Goal: Answer question/provide support: Share knowledge or assist other users

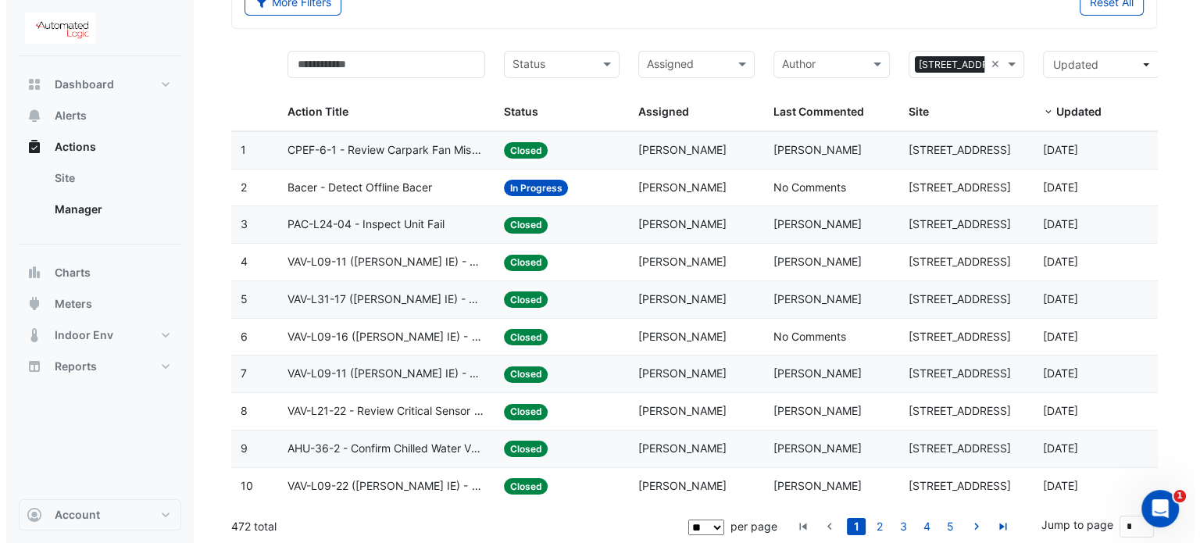
scroll to position [101, 0]
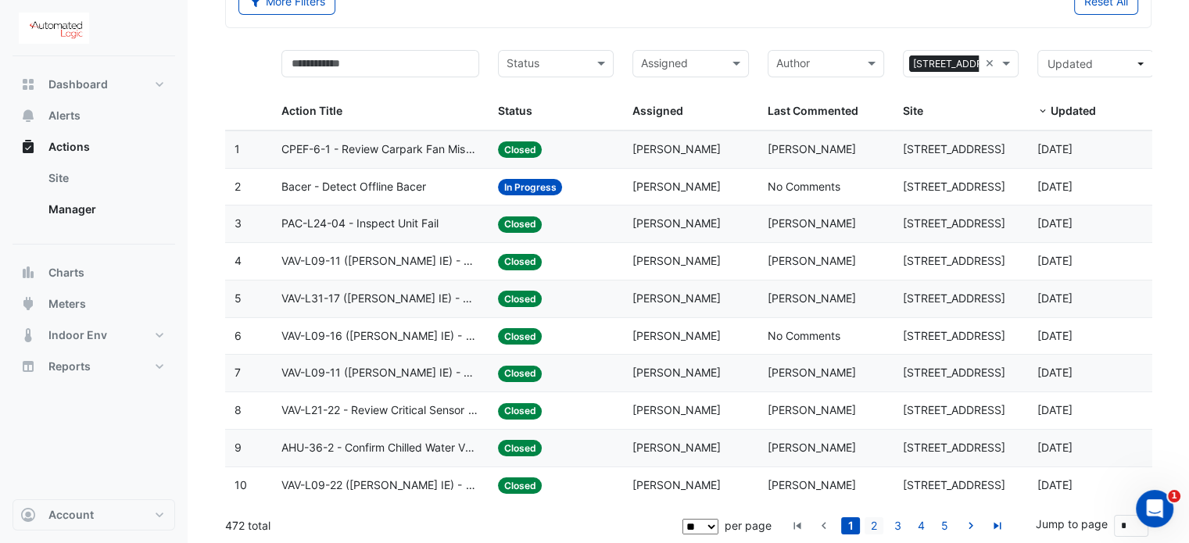
click at [864, 524] on li "2" at bounding box center [873, 525] width 23 height 17
click at [874, 523] on link "2" at bounding box center [873, 525] width 19 height 17
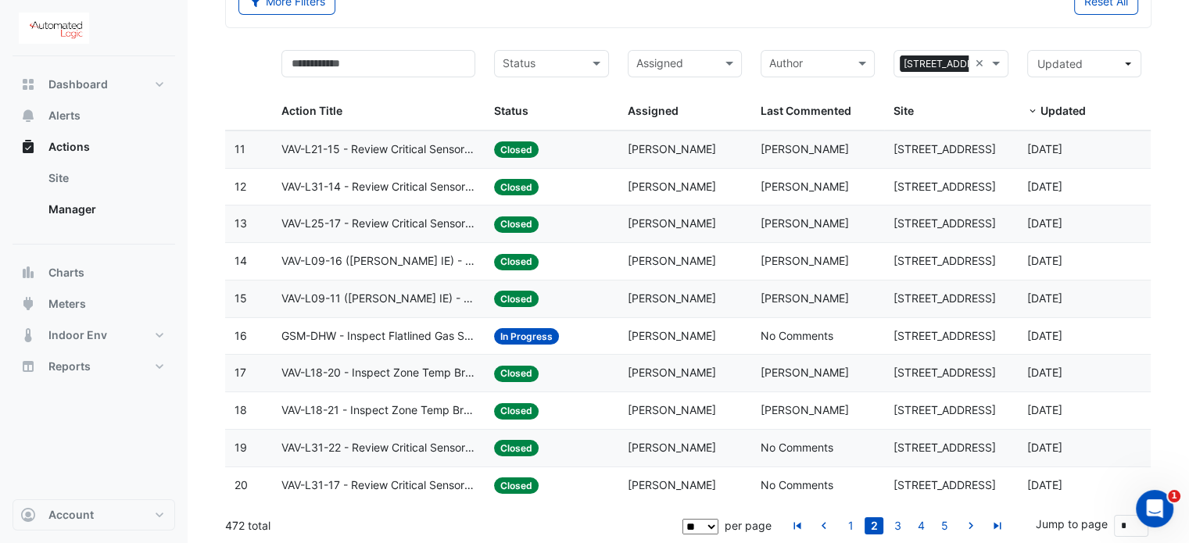
click at [434, 337] on span "GSM-DHW - Inspect Flatlined Gas Sub-Meter" at bounding box center [378, 336] width 195 height 18
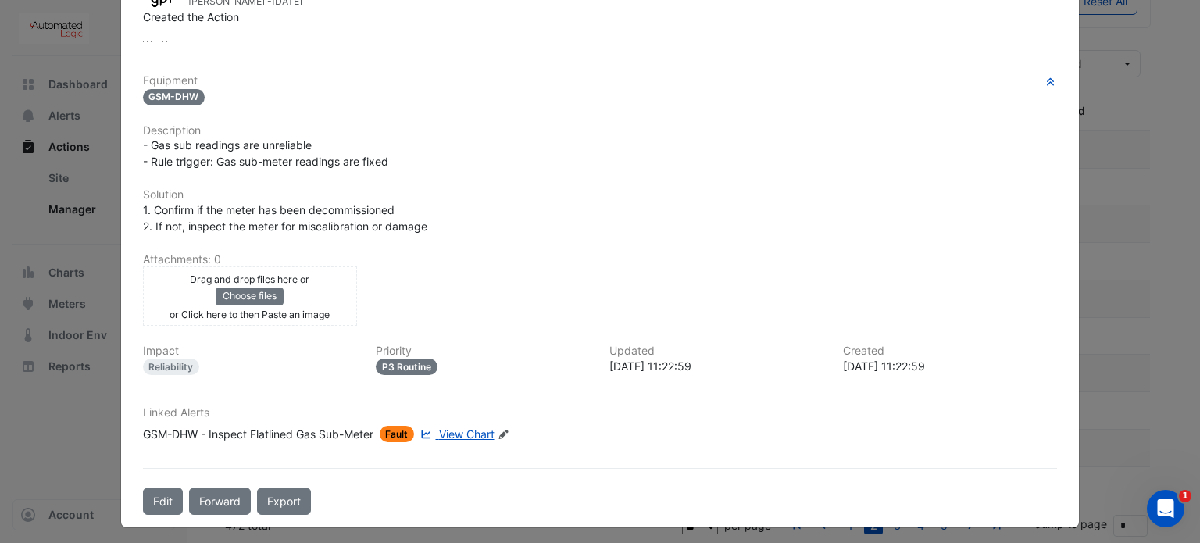
scroll to position [0, 0]
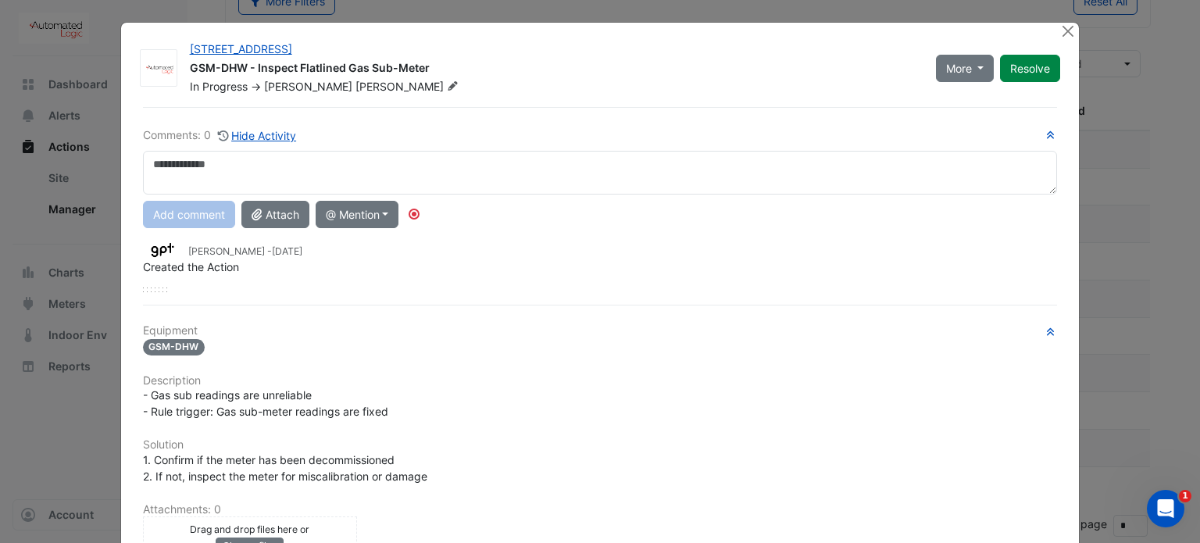
click at [199, 162] on textarea at bounding box center [600, 173] width 915 height 44
type textarea "*"
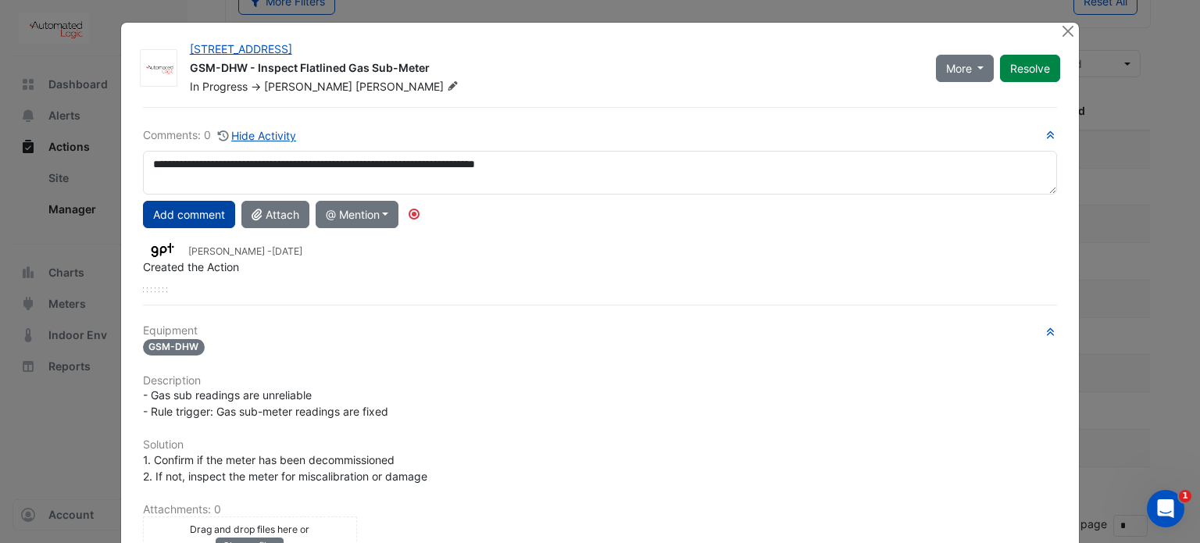
type textarea "**********"
click at [189, 209] on button "Add comment" at bounding box center [189, 214] width 92 height 27
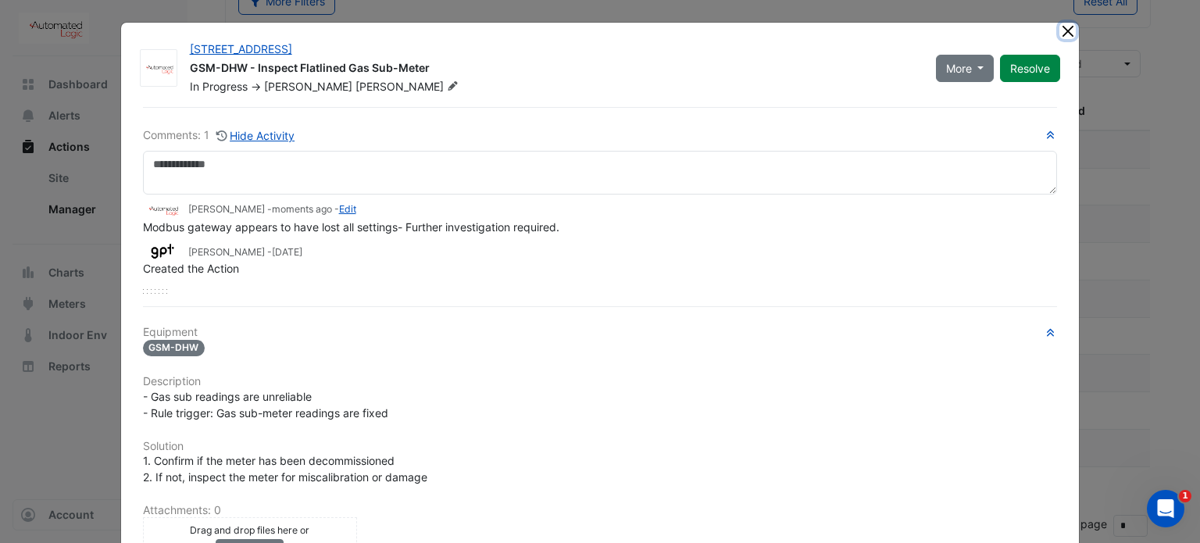
click at [1060, 28] on button "Close" at bounding box center [1068, 31] width 16 height 16
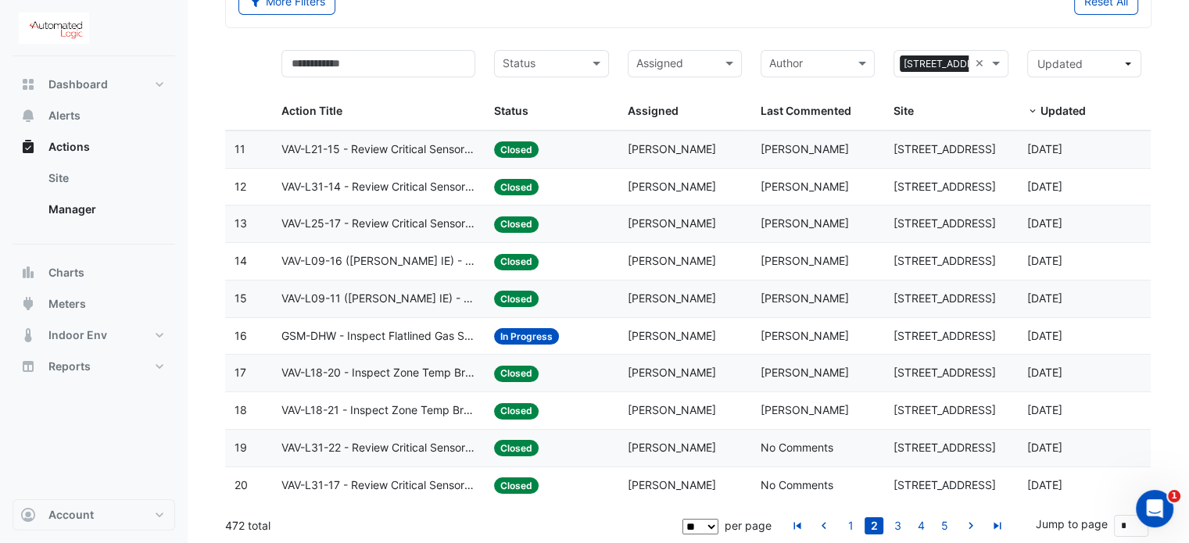
click at [660, 330] on span "[PERSON_NAME]" at bounding box center [671, 335] width 88 height 13
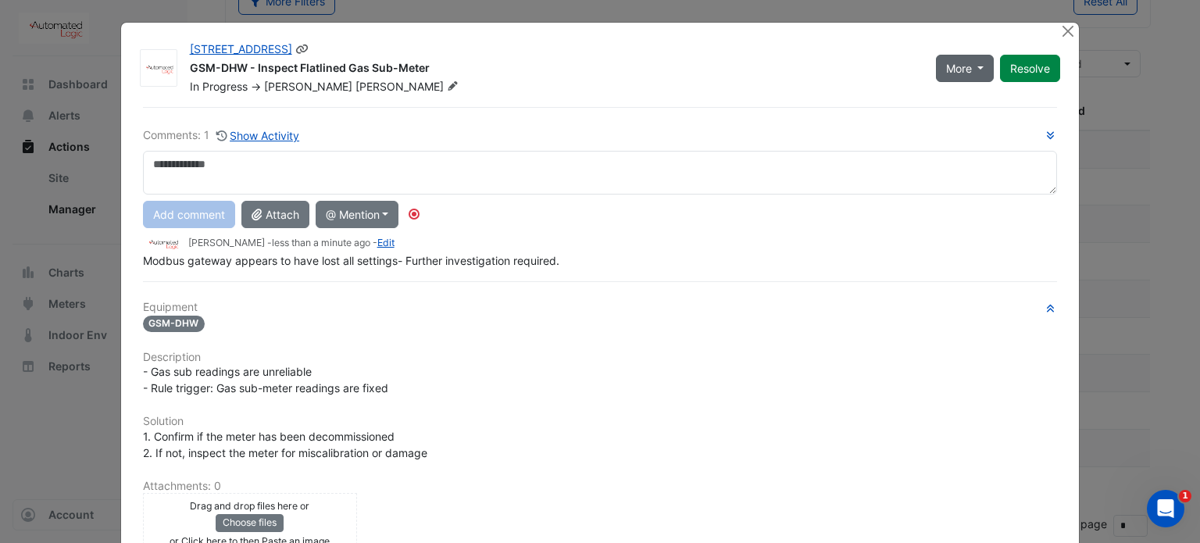
click at [963, 71] on span "More" at bounding box center [959, 68] width 26 height 16
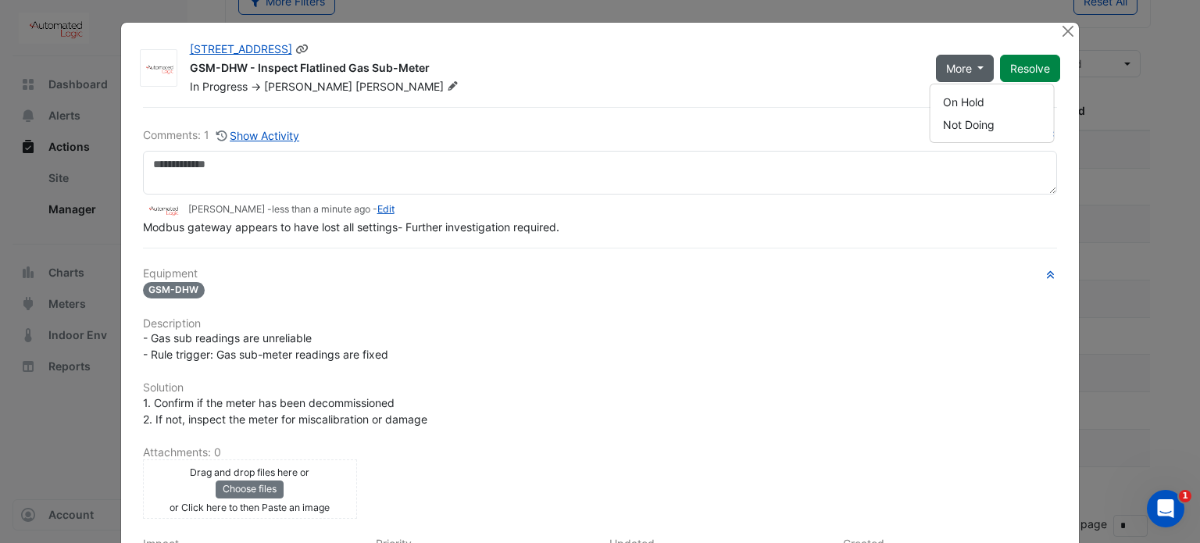
click at [963, 71] on span "More" at bounding box center [959, 68] width 26 height 16
click at [791, 73] on div "GSM-DHW - Inspect Flatlined Gas Sub-Meter" at bounding box center [554, 69] width 728 height 19
click at [1060, 26] on button "Close" at bounding box center [1068, 31] width 16 height 16
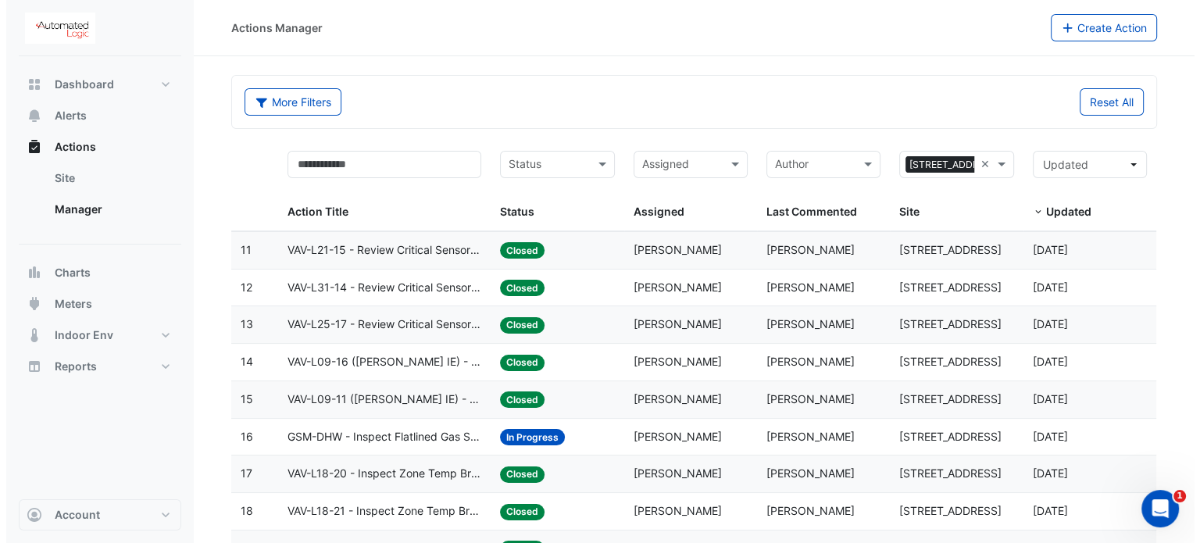
scroll to position [101, 0]
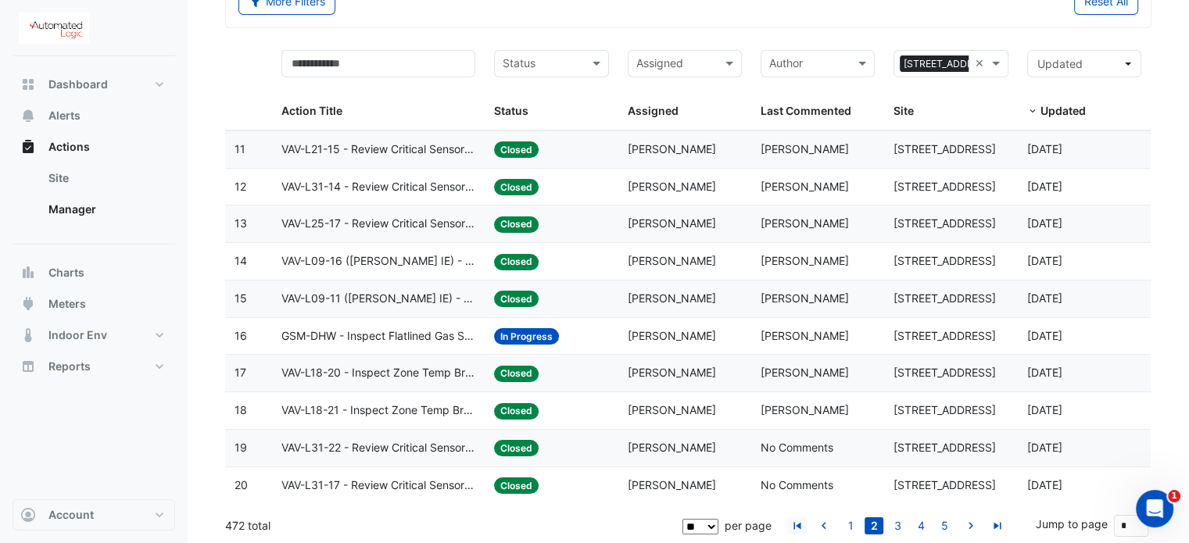
click at [797, 524] on icon "go to first page" at bounding box center [797, 528] width 19 height 16
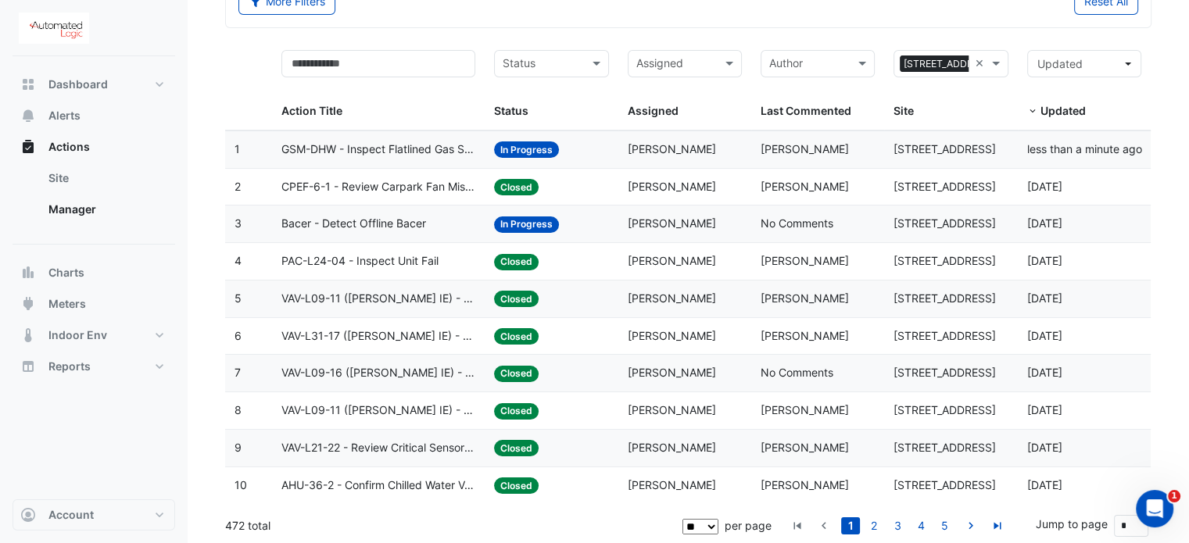
click at [407, 221] on span "Bacer - Detect Offline Bacer" at bounding box center [353, 224] width 145 height 18
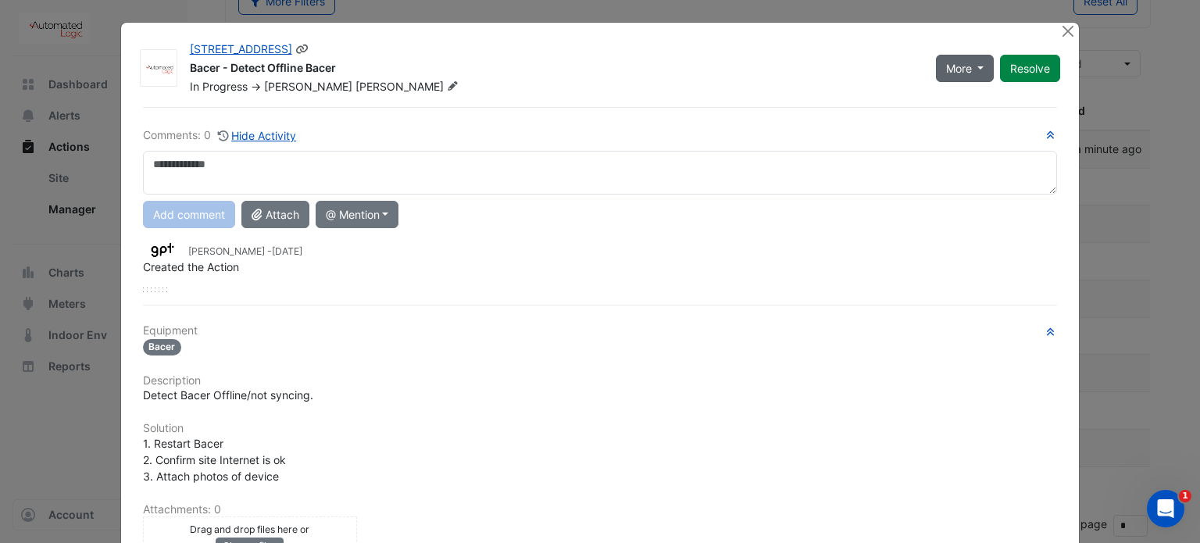
click at [975, 69] on button "More" at bounding box center [965, 68] width 59 height 27
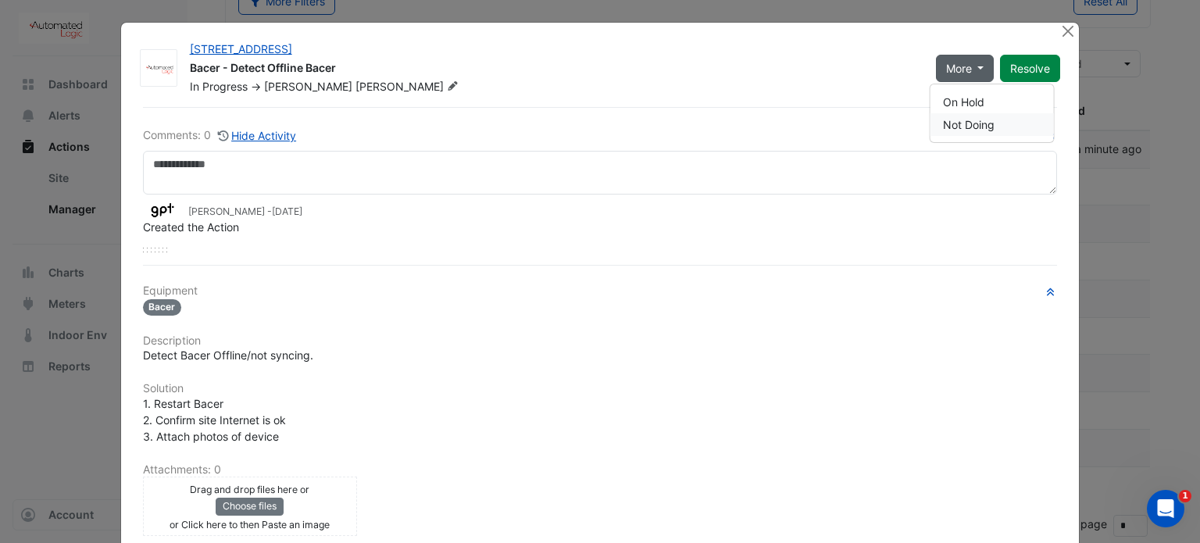
click at [975, 120] on button "Not Doing" at bounding box center [992, 124] width 123 height 23
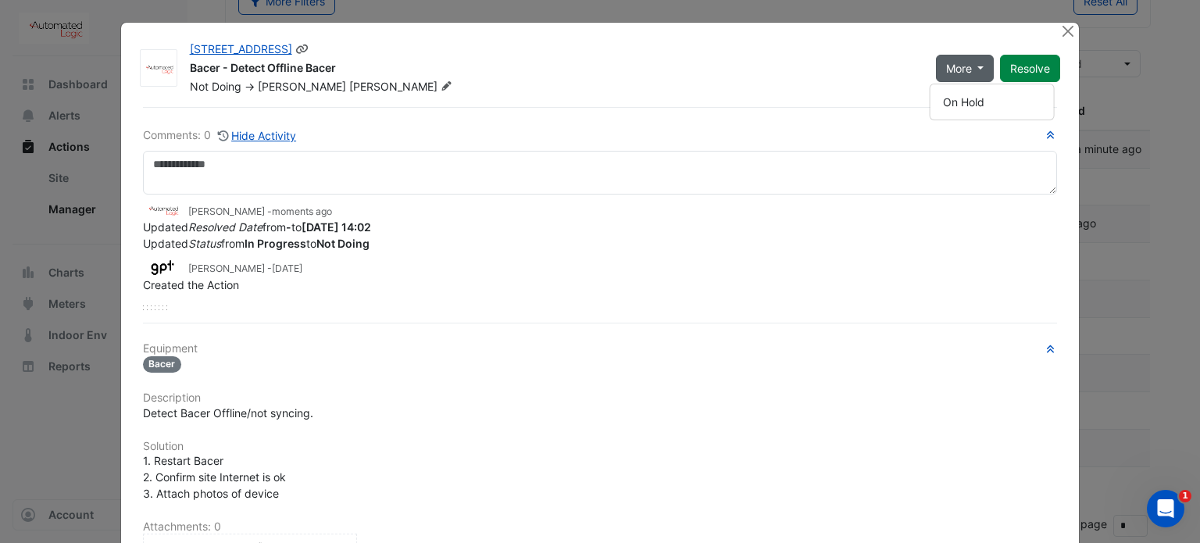
click at [856, 77] on div "Bacer - Detect Offline Bacer" at bounding box center [554, 69] width 728 height 19
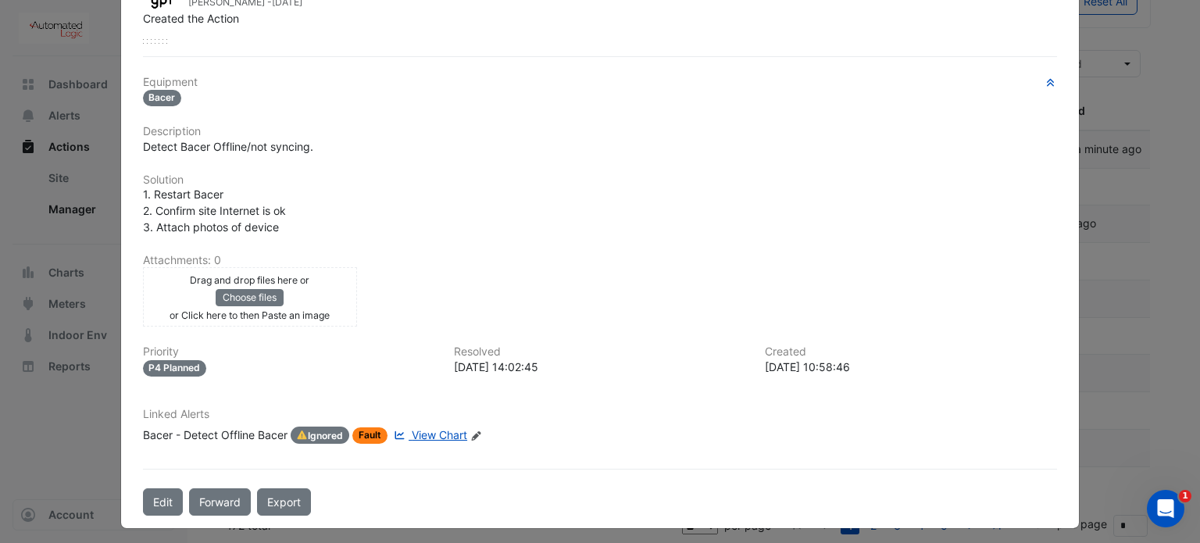
scroll to position [0, 0]
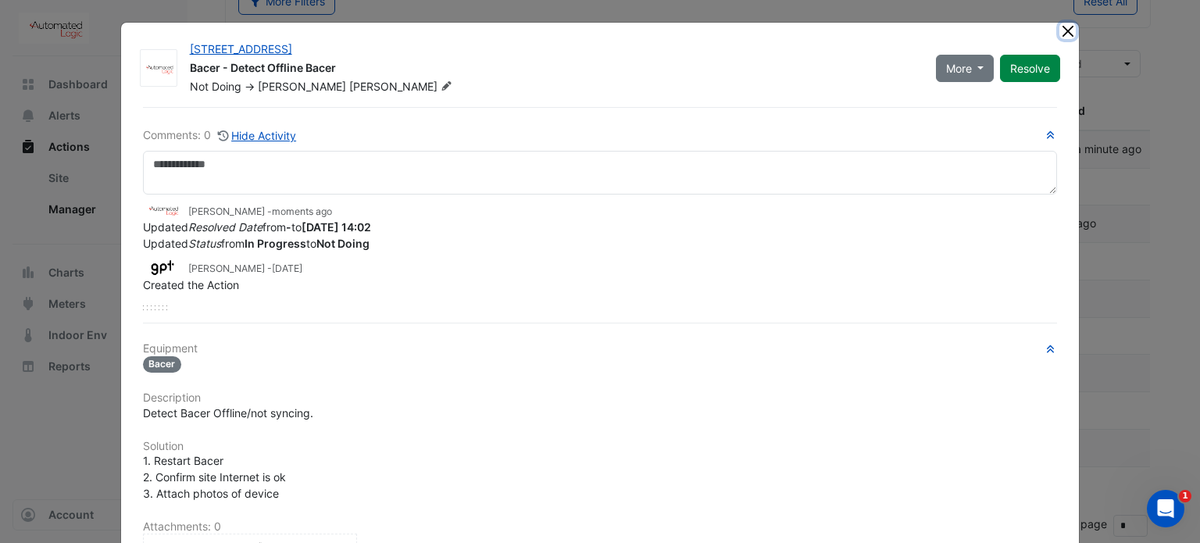
click at [1060, 25] on button "Close" at bounding box center [1068, 31] width 16 height 16
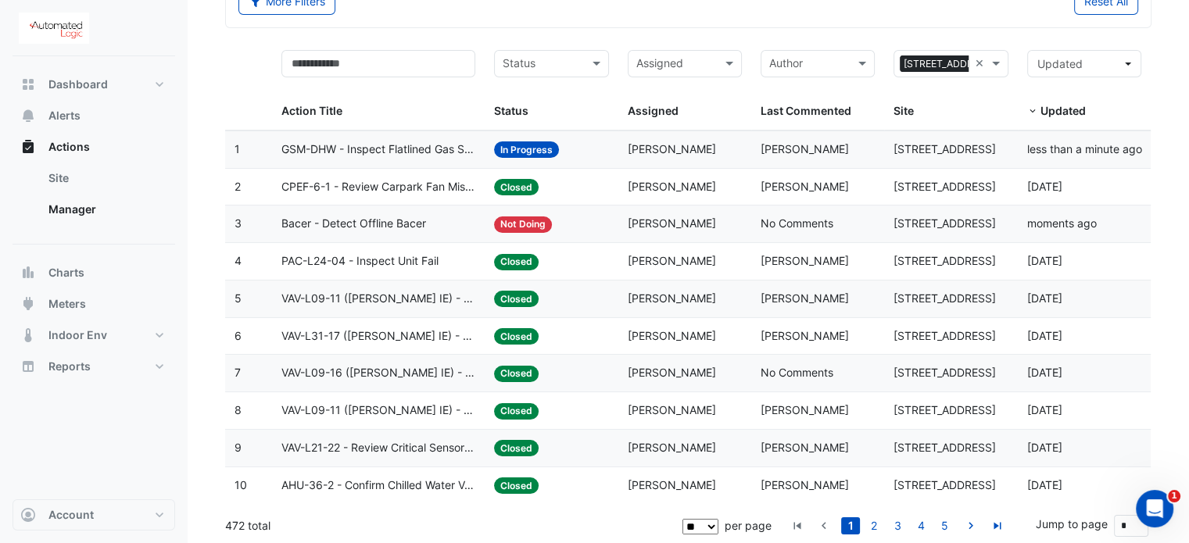
click at [431, 146] on span "GSM-DHW - Inspect Flatlined Gas Sub-Meter" at bounding box center [378, 150] width 195 height 18
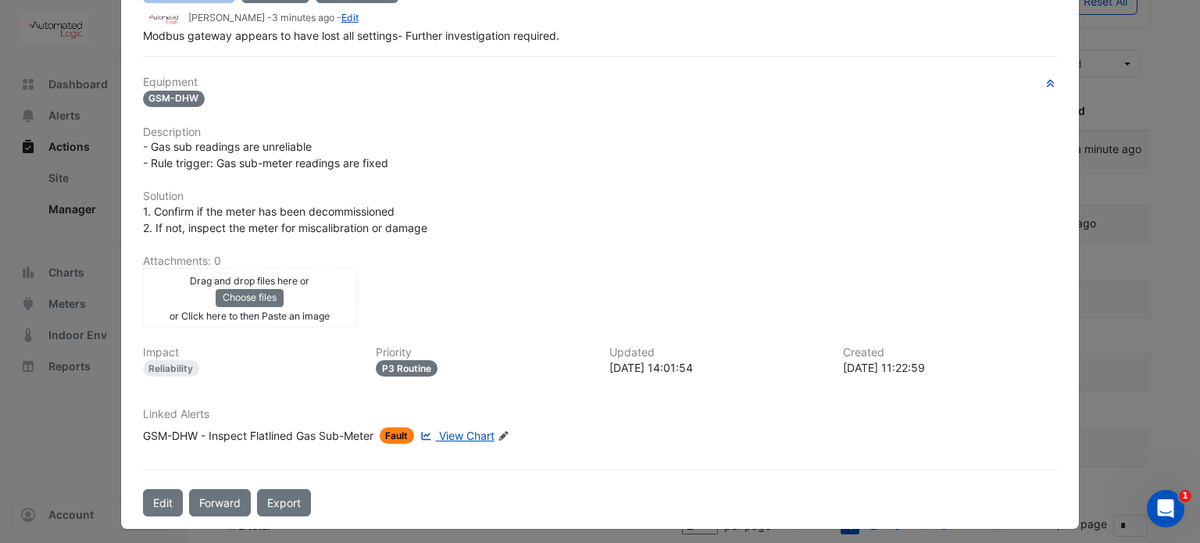
scroll to position [227, 0]
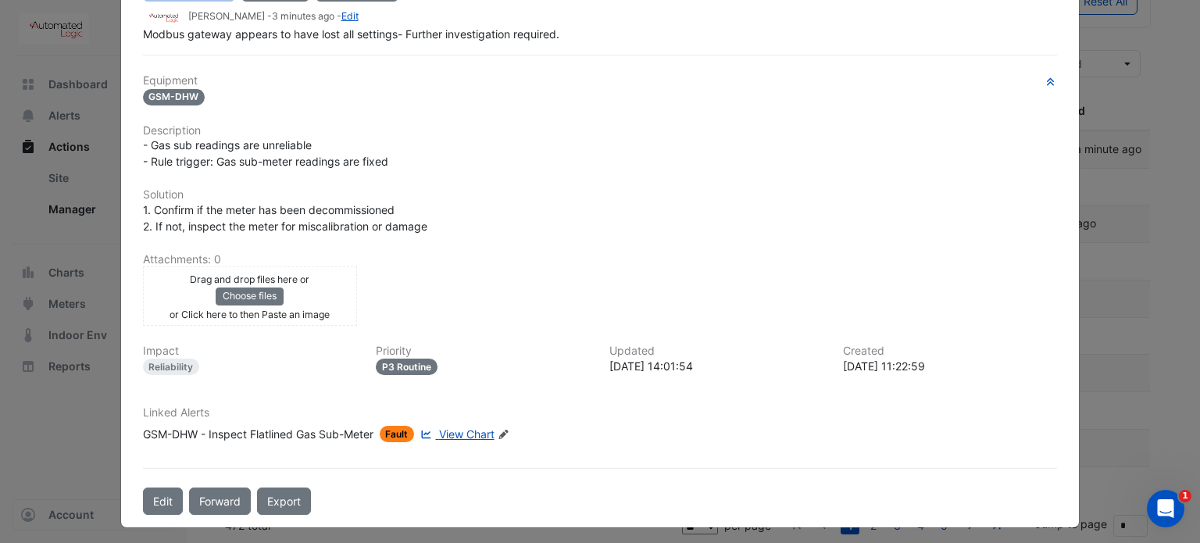
click at [464, 427] on span "View Chart" at bounding box center [466, 433] width 55 height 13
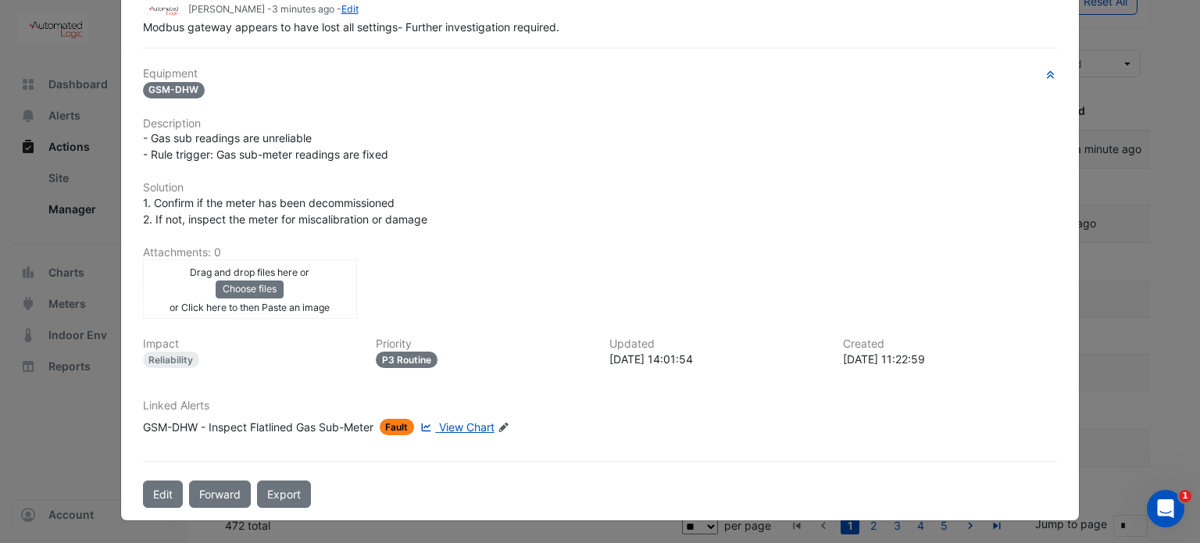
scroll to position [193, 0]
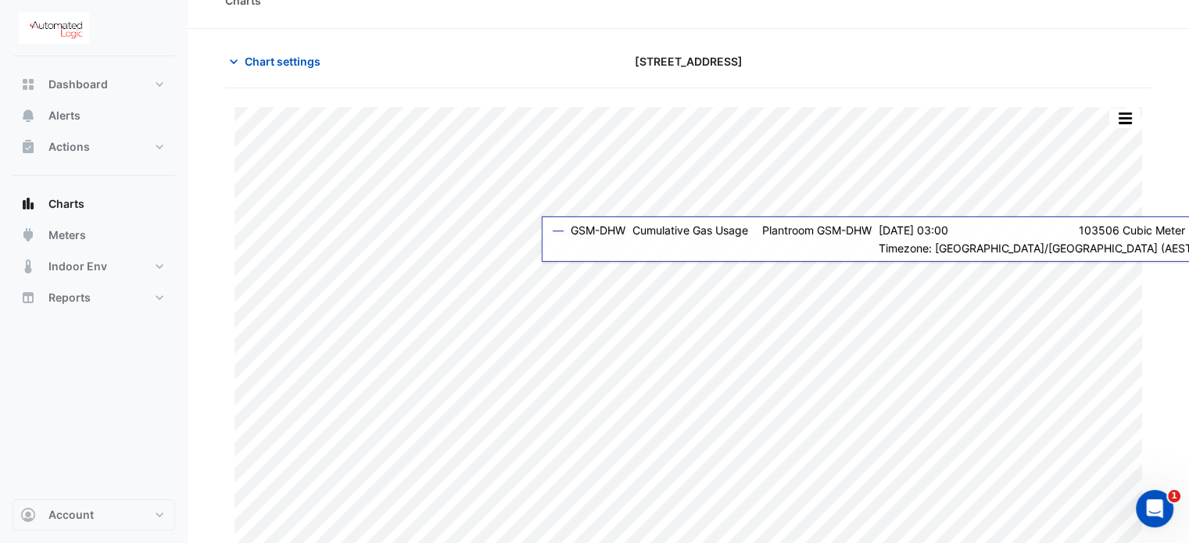
scroll to position [38, 0]
